Goal: Transaction & Acquisition: Purchase product/service

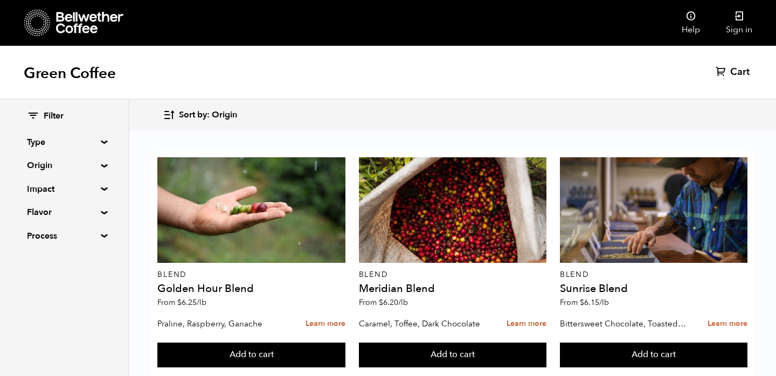
scroll to position [1082, 0]
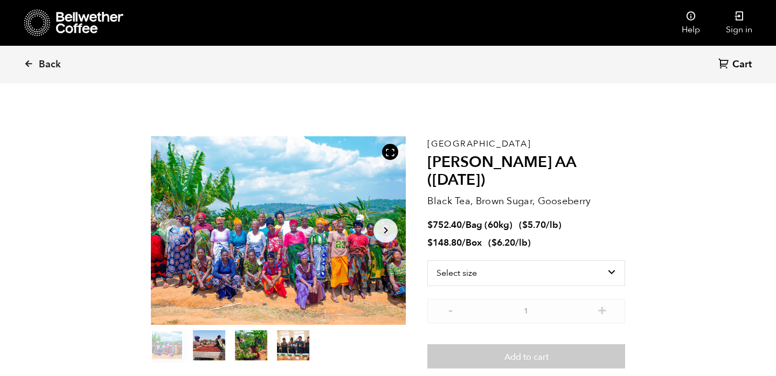
scroll to position [469, 461]
click at [489, 260] on select "Select size Bag (60kg) (132 lbs) Box (24 lbs)" at bounding box center [526, 273] width 198 height 26
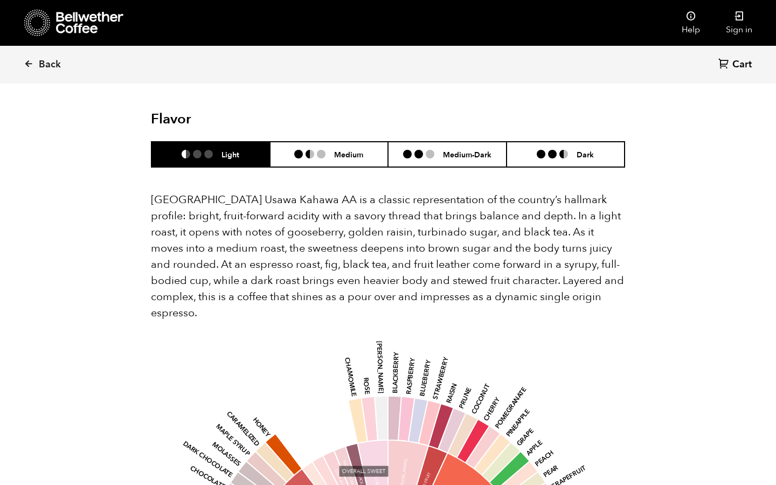
scroll to position [721, 0]
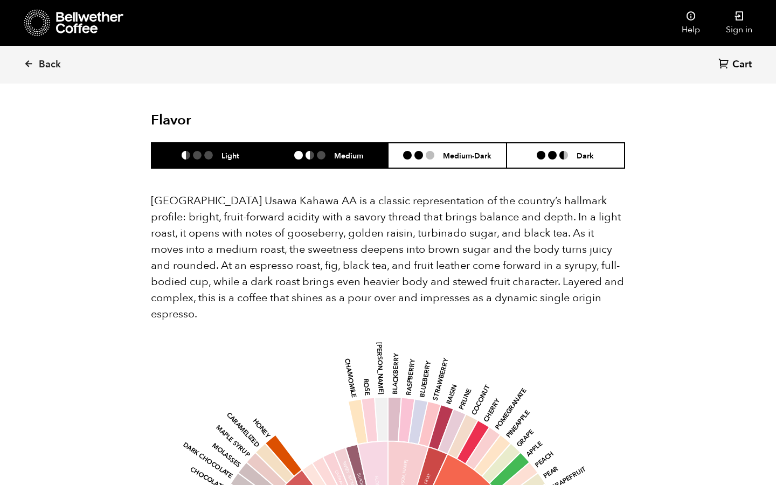
click at [325, 151] on ul at bounding box center [314, 155] width 40 height 9
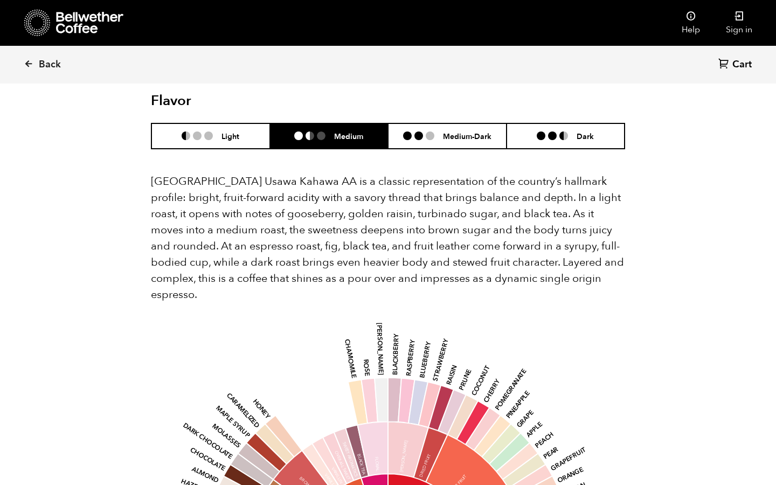
scroll to position [736, 0]
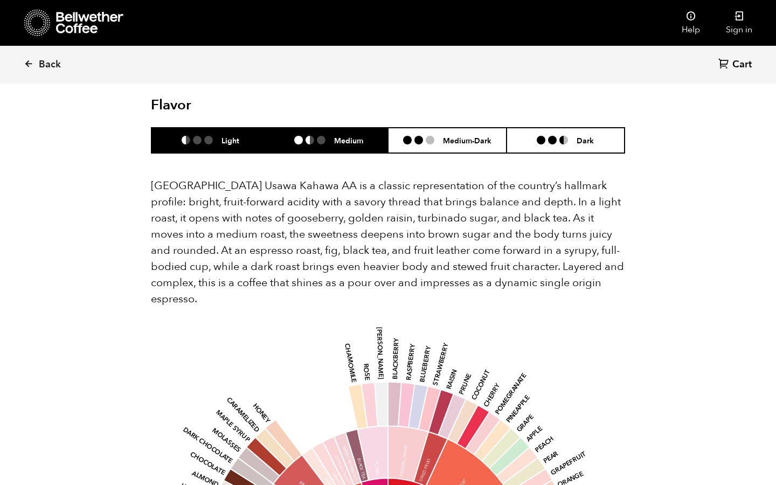
click at [195, 136] on li at bounding box center [197, 140] width 9 height 9
click at [303, 136] on ul at bounding box center [314, 140] width 40 height 9
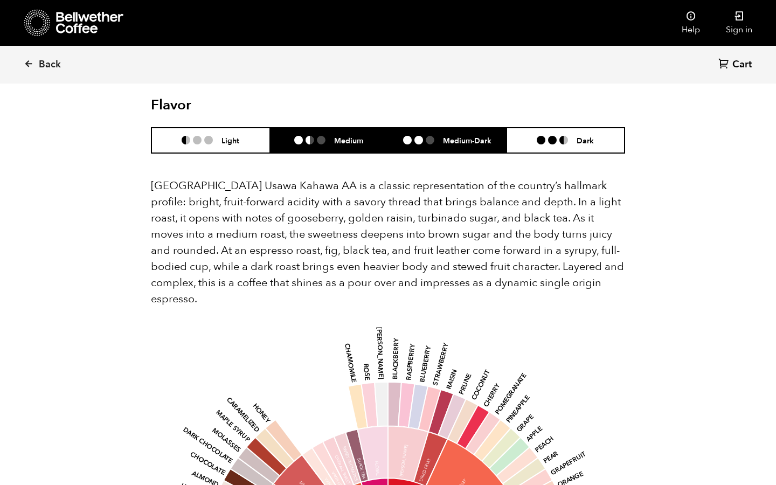
click at [421, 128] on li "Medium-Dark" at bounding box center [447, 140] width 119 height 25
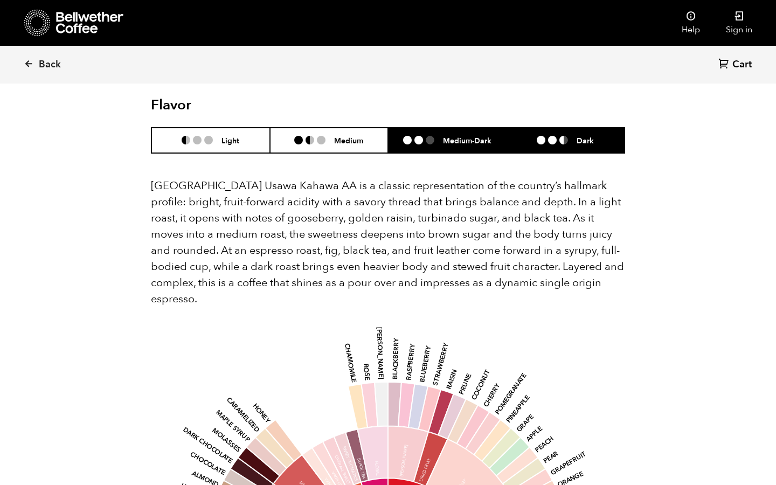
click at [551, 136] on li at bounding box center [552, 140] width 9 height 9
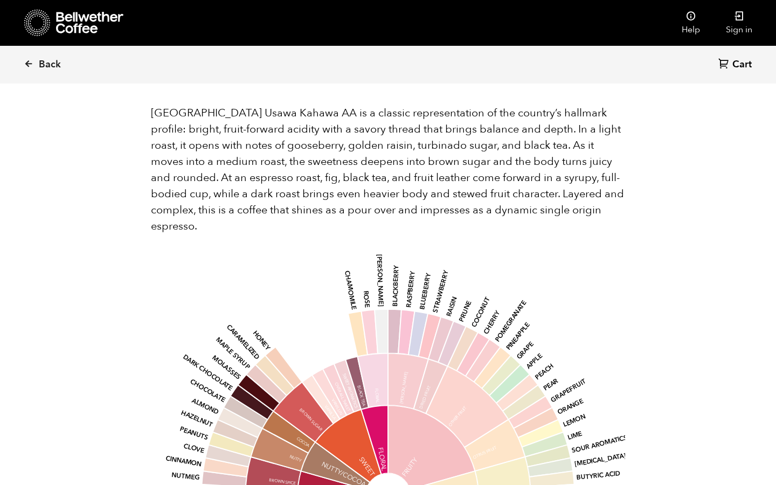
scroll to position [626, 0]
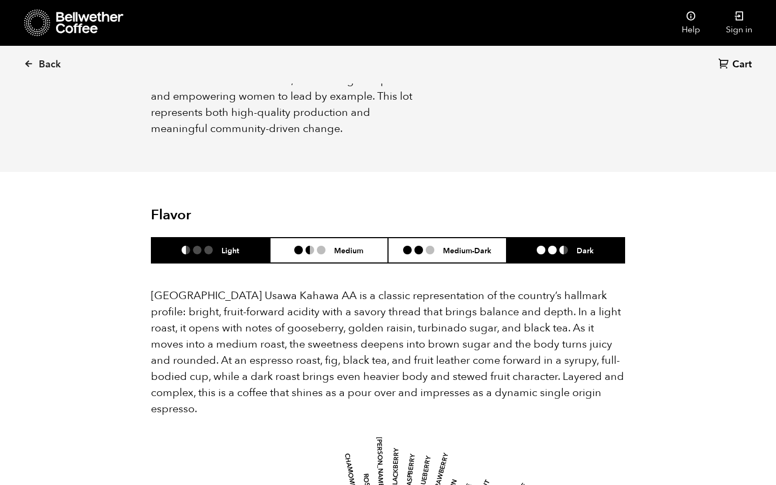
click at [206, 238] on li "Light" at bounding box center [210, 250] width 119 height 25
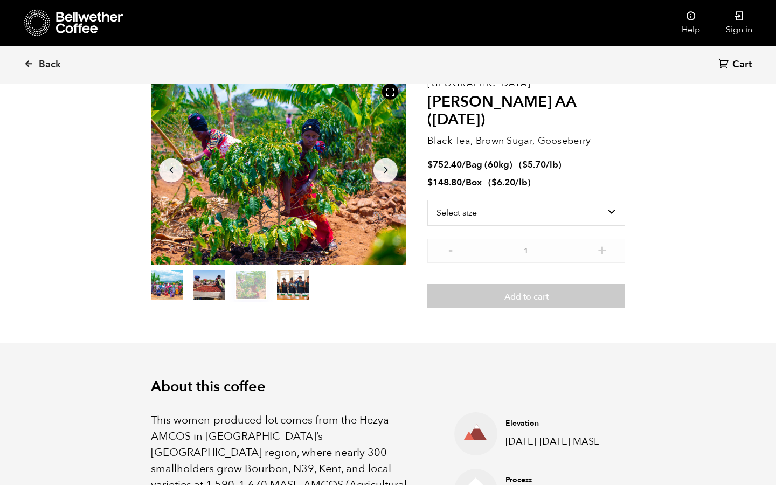
scroll to position [0, 0]
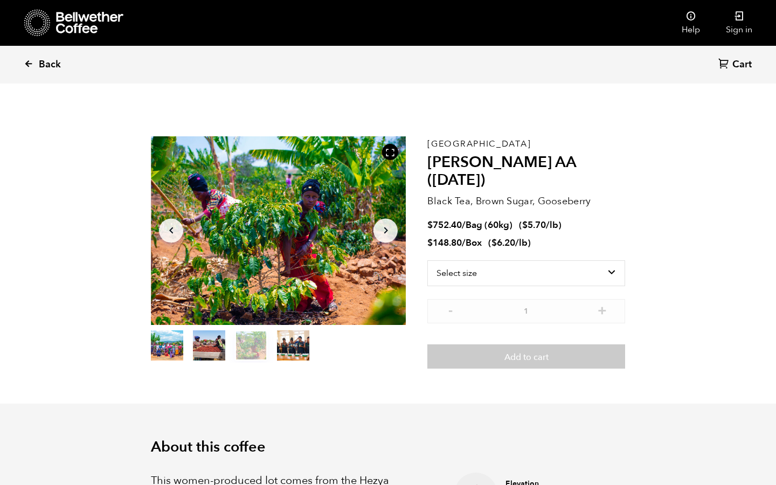
click at [31, 61] on icon at bounding box center [29, 64] width 10 height 10
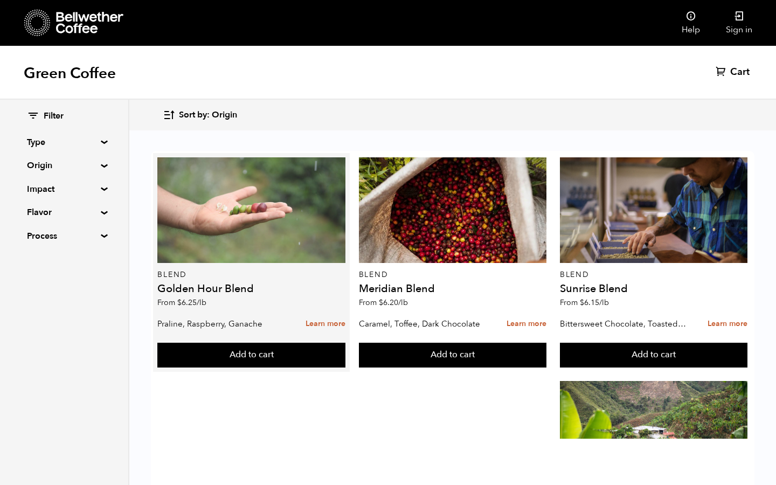
scroll to position [359, 0]
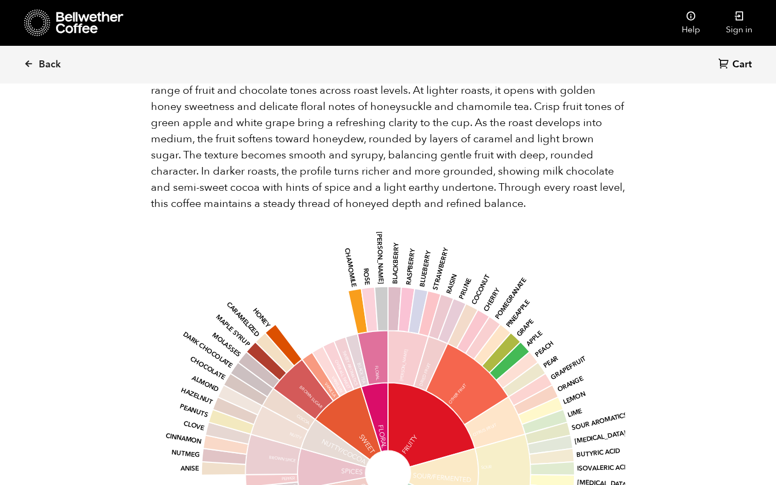
scroll to position [1189, 0]
